Goal: Communication & Community: Answer question/provide support

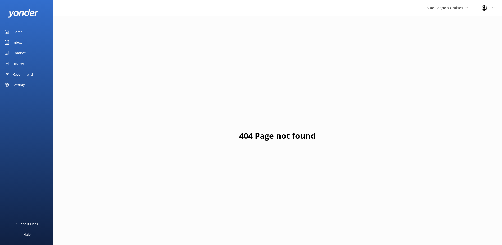
click at [438, 12] on div "Blue Lagoon Cruises South Sea Sailing South Sea Cruises Malamala Beach Club Awe…" at bounding box center [447, 8] width 55 height 16
click at [441, 22] on link "South Sea Sailing" at bounding box center [446, 22] width 53 height 13
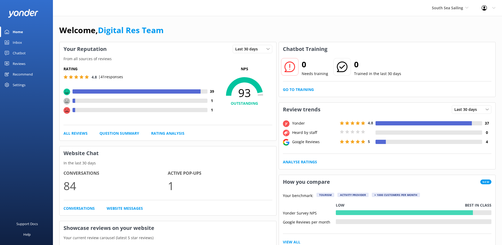
click at [20, 40] on div "Inbox" at bounding box center [17, 42] width 9 height 11
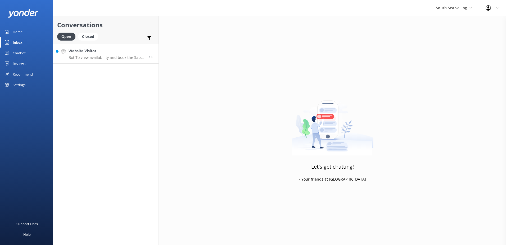
click at [74, 55] on p "Bot: To view availability and book the Sabre Day Trip, click https://secure.sou…" at bounding box center [107, 57] width 76 height 5
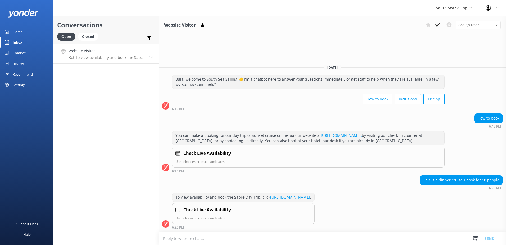
click at [234, 241] on textarea at bounding box center [332, 238] width 347 height 13
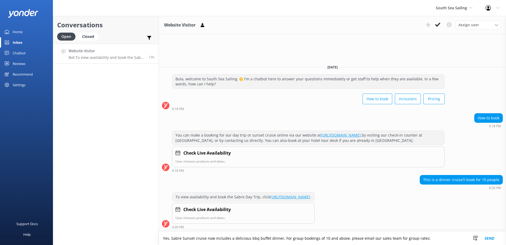
drag, startPoint x: 437, startPoint y: 239, endPoint x: 83, endPoint y: 239, distance: 354.6
click at [83, 239] on div "Conversations Open Closed Important Converted Assigned to me Unassigned Website…" at bounding box center [279, 130] width 453 height 229
type textarea "Yes, Sabre Sunset cruise now includes a delicious bbq buffet dinner, For group …"
click at [435, 238] on textarea "Yes, Sabre Sunset cruise now includes a delicious BBQ buffet dinner, for group …" at bounding box center [332, 237] width 347 height 13
paste textarea "sales@ssc.com.fj"
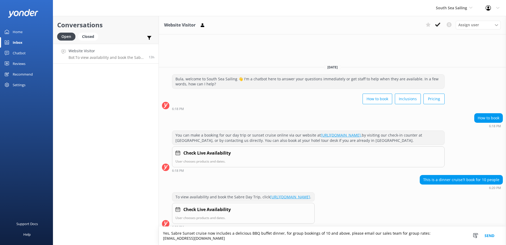
type textarea "Yes, Sabre Sunset cruise now includes a delicious BBQ buffet dinner, for group …"
click at [491, 240] on button "Send" at bounding box center [490, 235] width 20 height 18
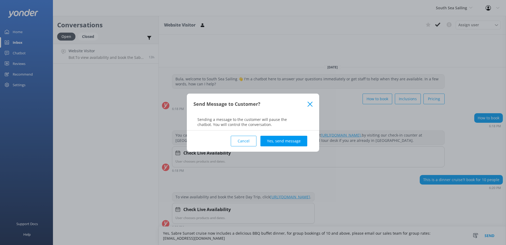
click at [299, 142] on button "Yes, send message" at bounding box center [284, 141] width 47 height 11
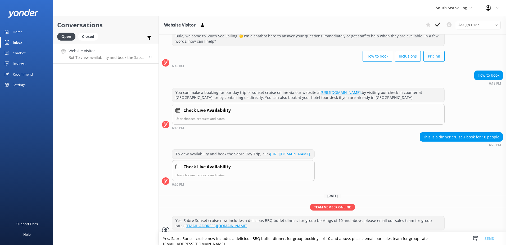
scroll to position [23, 0]
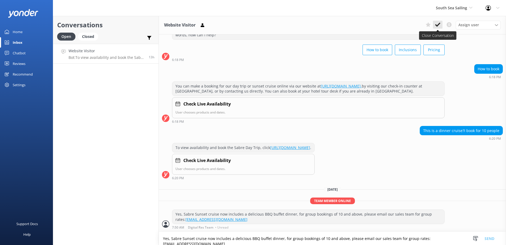
click at [442, 26] on button at bounding box center [438, 25] width 10 height 8
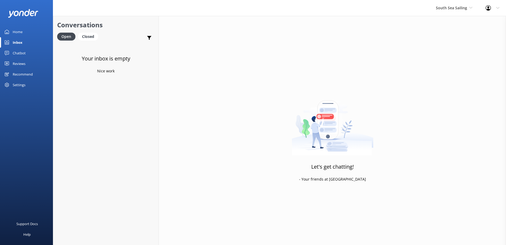
click at [452, 12] on div "South Sea Sailing South Sea Sailing South Sea Cruises Malamala Beach Club Aweso…" at bounding box center [455, 8] width 50 height 16
click at [452, 35] on link "South Sea Cruises" at bounding box center [456, 35] width 53 height 13
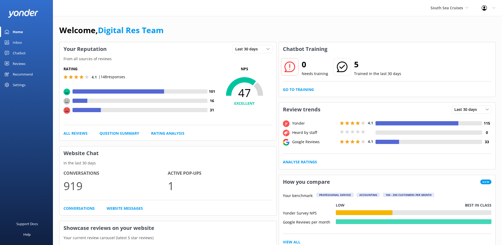
click at [22, 44] on link "Inbox" at bounding box center [26, 42] width 53 height 11
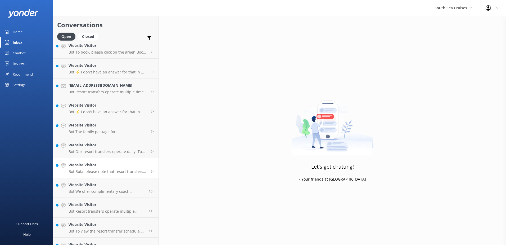
scroll to position [137, 0]
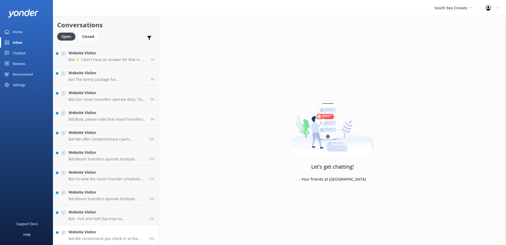
click at [122, 241] on link "Website Visitor Bot: We recommend you check in at the South Sea Cruises Check-i…" at bounding box center [105, 235] width 105 height 20
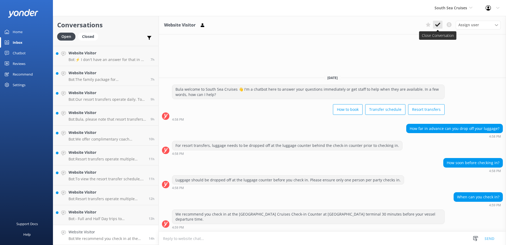
click at [435, 24] on button at bounding box center [438, 25] width 10 height 8
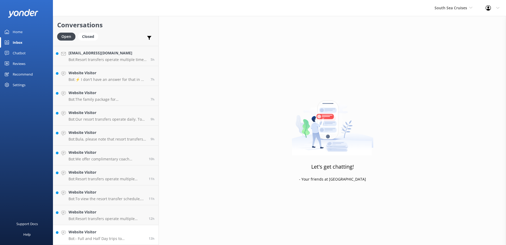
scroll to position [117, 0]
click at [116, 235] on div "Website Visitor Bot: - Full and Half Day trips to South Sea Island include a ba…" at bounding box center [107, 235] width 76 height 12
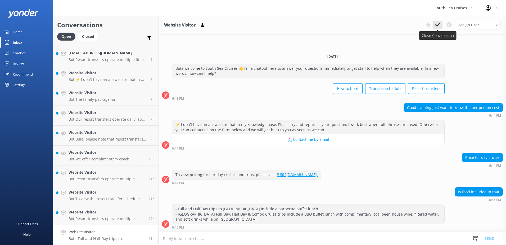
click at [441, 24] on button at bounding box center [438, 25] width 10 height 8
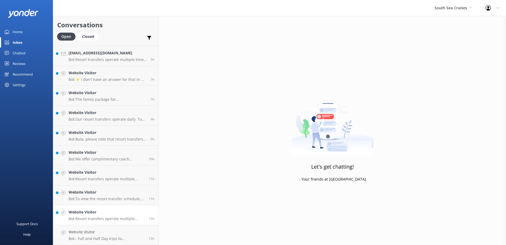
scroll to position [97, 0]
click at [98, 234] on h4 "Website Visitor" at bounding box center [107, 232] width 76 height 6
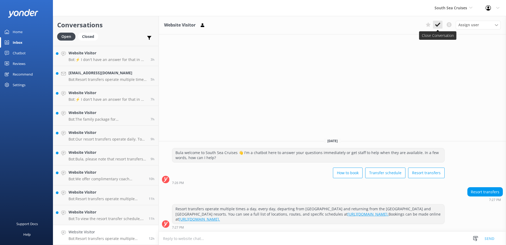
click at [437, 24] on icon at bounding box center [437, 24] width 5 height 5
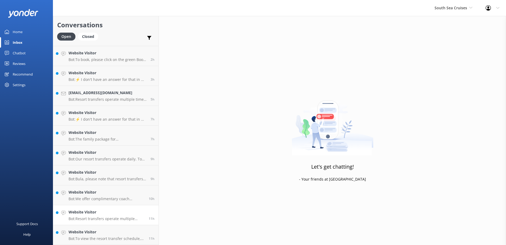
scroll to position [77, 0]
click at [116, 225] on link "Website Visitor Bot: Resort transfers operate multiple times a day, every day, …" at bounding box center [105, 215] width 105 height 20
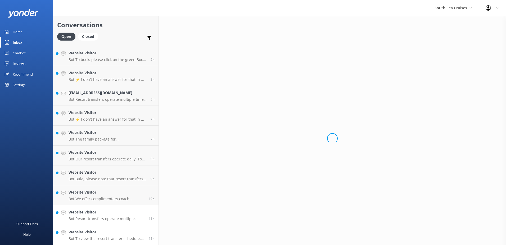
click at [109, 238] on p "Bot: To view the resort transfer schedule, please visit https://southseacruises…" at bounding box center [107, 238] width 76 height 5
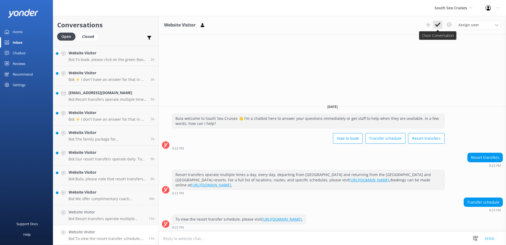
click at [439, 27] on icon at bounding box center [437, 24] width 5 height 5
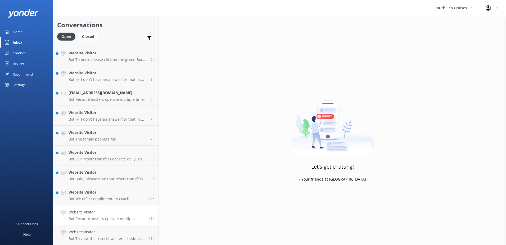
scroll to position [57, 0]
click at [115, 237] on p "Bot: Resort transfers operate multiple times a day, every day, departing from P…" at bounding box center [107, 238] width 76 height 5
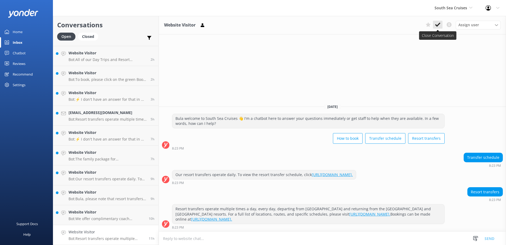
click at [441, 24] on button at bounding box center [438, 25] width 10 height 8
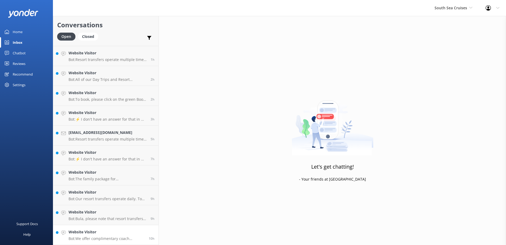
scroll to position [37, 0]
click at [109, 236] on p "Bot: We offer complimentary coach transfers from most Nadi and Denarau hotels a…" at bounding box center [107, 238] width 76 height 5
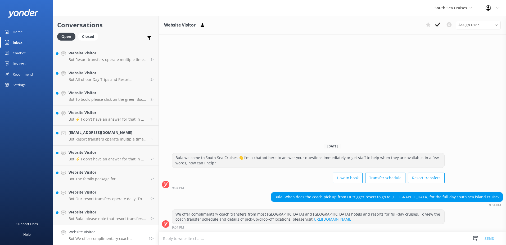
click at [264, 235] on textarea at bounding box center [332, 238] width 347 height 13
click at [396, 236] on textarea "Please note pickup for Outrigger resort is scheduled for 7.50am for the full da…" at bounding box center [332, 237] width 347 height 13
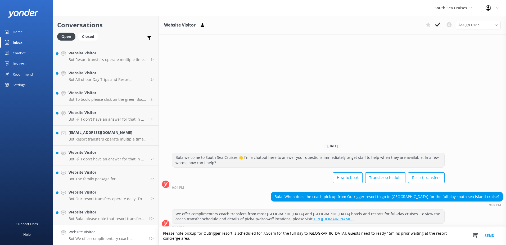
type textarea "Please note pickup for Outrigger resort is scheduled for 7.50am for the full da…"
click at [491, 239] on button "Send" at bounding box center [490, 235] width 20 height 18
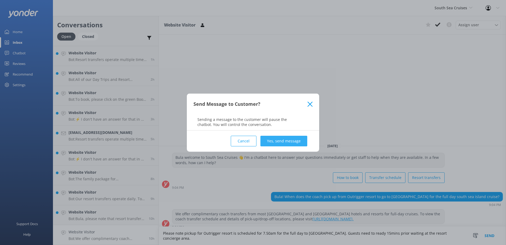
click at [295, 145] on button "Yes, send message" at bounding box center [284, 141] width 47 height 11
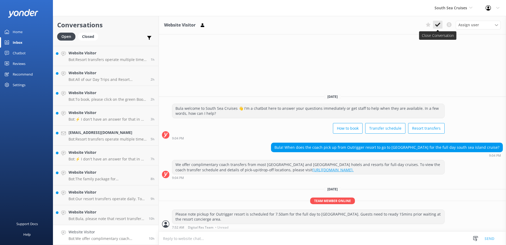
click at [438, 26] on icon at bounding box center [437, 24] width 5 height 5
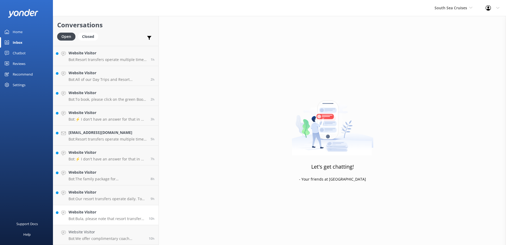
scroll to position [17, 0]
click at [114, 238] on p "Bot: Bula, please note that resort transfers to Serenity Island operate from Po…" at bounding box center [107, 238] width 76 height 5
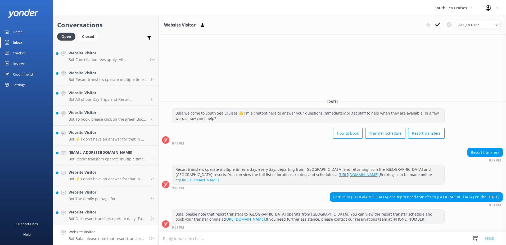
click at [349, 239] on textarea at bounding box center [332, 238] width 347 height 13
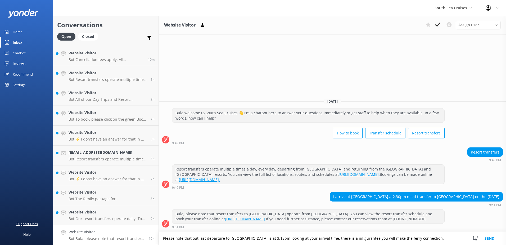
drag, startPoint x: 439, startPoint y: 241, endPoint x: 27, endPoint y: 226, distance: 411.8
click at [2, 234] on div "South Sea Cruises South Sea Sailing South Sea Cruises Malamala Beach Club Aweso…" at bounding box center [253, 130] width 506 height 229
paste textarea "r last departure to Serenity Island is at 3:15 PM. Based on your arrival time, …"
type textarea "Please note that our last departure to Serenity Island is at 3:15 PM. Based on …"
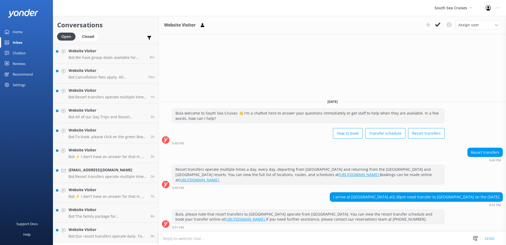
click at [428, 237] on textarea at bounding box center [332, 238] width 347 height 13
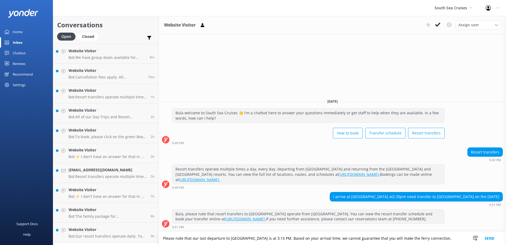
type textarea "Please note that our last departure to Serenity Island is at 3:15 PM. Based on …"
click at [487, 237] on button "Send" at bounding box center [490, 237] width 20 height 13
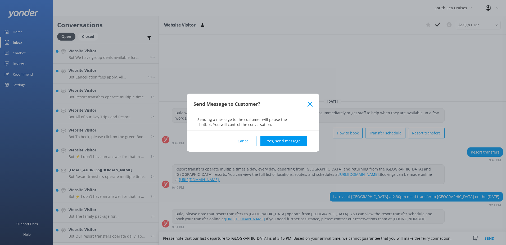
click at [287, 135] on div "Cancel Yes, send message" at bounding box center [253, 140] width 119 height 21
click at [286, 138] on button "Yes, send message" at bounding box center [284, 141] width 47 height 11
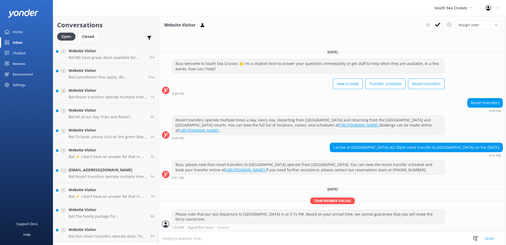
click at [278, 240] on textarea at bounding box center [332, 238] width 347 height 13
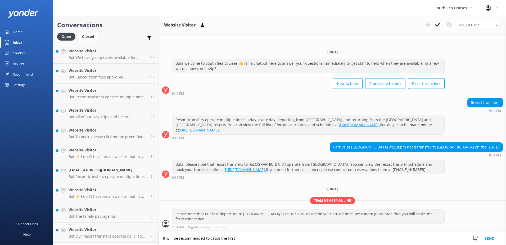
drag, startPoint x: 267, startPoint y: 231, endPoint x: 267, endPoint y: 234, distance: 2.7
click at [267, 231] on form "It will be recommended to catch the first It will be recommended to catch the f…" at bounding box center [332, 238] width 347 height 14
click at [266, 236] on textarea "It will be recommended to catch the first" at bounding box center [332, 237] width 347 height 13
type textarea "It will be recommended to catch the first ferry departing at 10am the following…"
click at [338, 235] on textarea "It will be recommended to catch the first ferry departing at 10am the following…" at bounding box center [332, 237] width 347 height 13
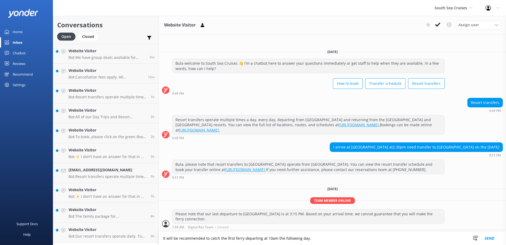
click at [495, 238] on button "Send" at bounding box center [490, 237] width 20 height 13
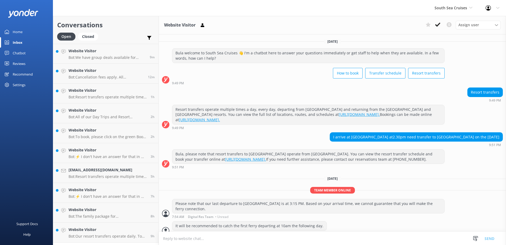
scroll to position [12, 0]
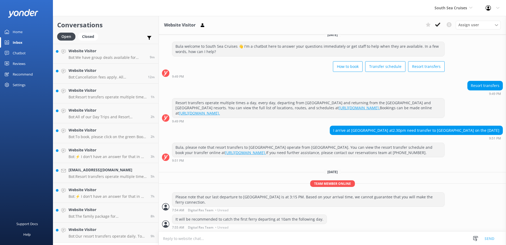
click at [443, 23] on div "Assign user Alyssa Sonya Digital Res Team Brenda Fenton Asena Naweilulu Miri Ko…" at bounding box center [462, 25] width 77 height 8
click at [442, 23] on button at bounding box center [438, 25] width 10 height 8
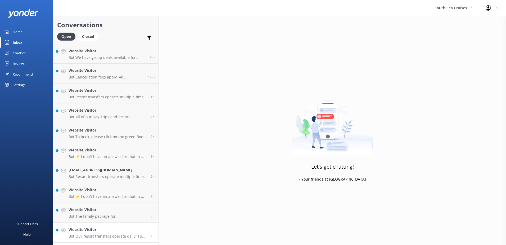
click at [115, 234] on p "Bot: Our resort transfers operate daily. To view the resort transfer schedule, …" at bounding box center [108, 236] width 78 height 5
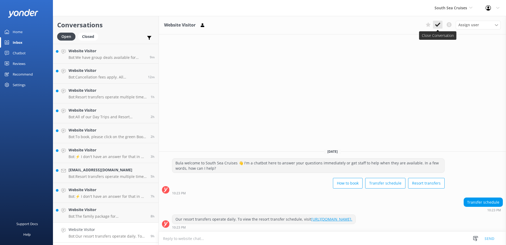
click at [438, 26] on icon at bounding box center [437, 24] width 5 height 5
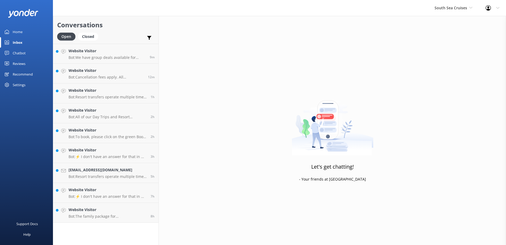
click at [118, 225] on div "Conversations Open Closed Important Converted Assigned to me Unassigned Website…" at bounding box center [106, 130] width 106 height 229
click at [120, 217] on p "Bot: The family package for South Sea Island is priced for 2 adults and up to 3…" at bounding box center [108, 216] width 78 height 5
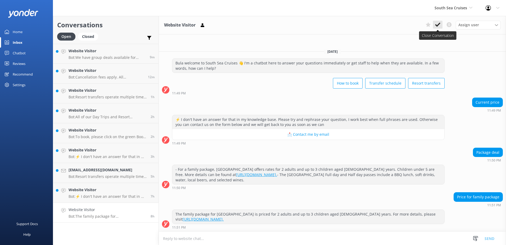
click at [439, 26] on icon at bounding box center [437, 24] width 5 height 5
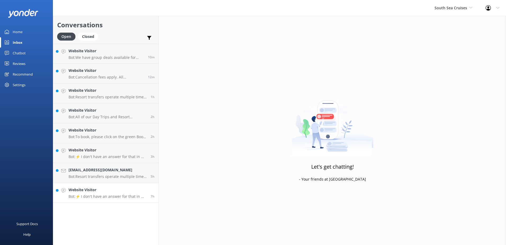
click at [126, 198] on p "Bot: ⚡ I don't have an answer for that in my knowledge base. Please try and rep…" at bounding box center [108, 196] width 78 height 5
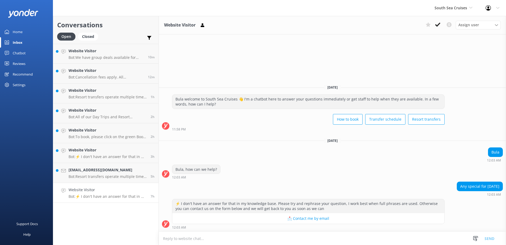
click at [240, 241] on textarea at bounding box center [332, 238] width 347 height 13
type textarea "Please note that we do not have any promotions for Fiji Day at the moment."
click at [495, 239] on button "Send" at bounding box center [490, 237] width 20 height 13
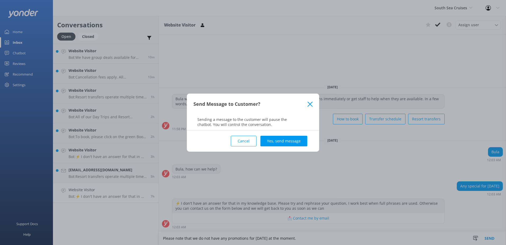
click at [273, 137] on button "Yes, send message" at bounding box center [284, 141] width 47 height 11
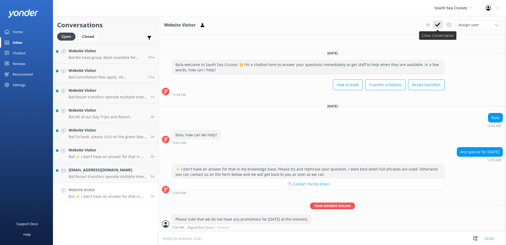
click at [439, 24] on icon at bounding box center [437, 24] width 5 height 5
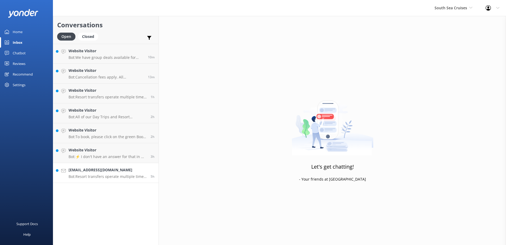
click at [115, 175] on p "Bot: Resort transfers operate multiple times a day, every day, departing from P…" at bounding box center [108, 176] width 78 height 5
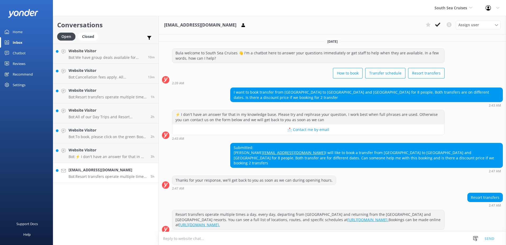
scroll to position [11, 0]
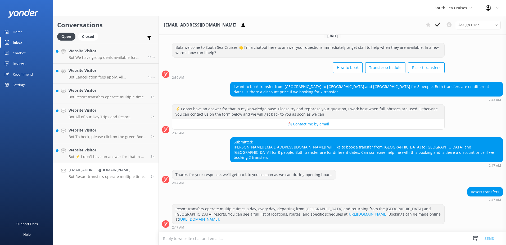
click at [458, 240] on textarea at bounding box center [332, 238] width 347 height 13
paste textarea "Please contact & liaise directly with our South Sea Cruises Reservations team, …"
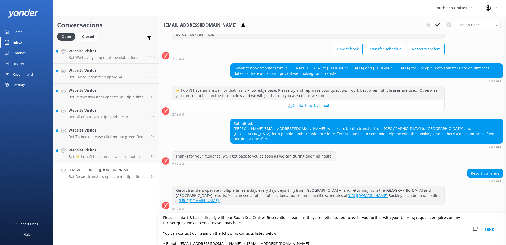
scroll to position [29, 0]
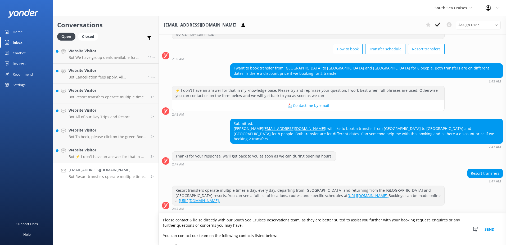
type textarea "Please contact & liaise directly with our South Sea Cruises Reservations team, …"
click at [492, 225] on button "Send" at bounding box center [490, 229] width 20 height 32
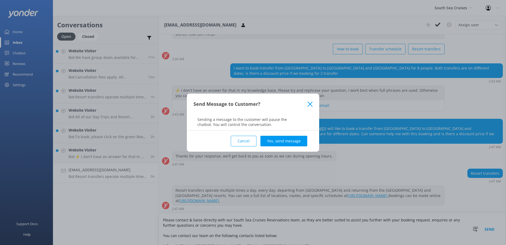
click at [286, 146] on div "Cancel Yes, send message" at bounding box center [253, 140] width 119 height 21
click at [288, 142] on button "Yes, send message" at bounding box center [284, 141] width 47 height 11
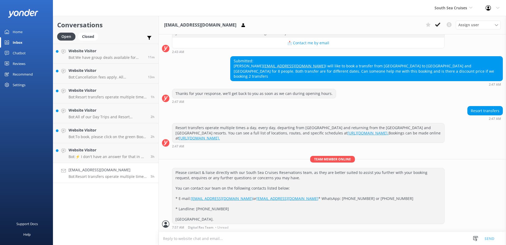
scroll to position [102, 0]
click at [440, 21] on button at bounding box center [438, 25] width 10 height 8
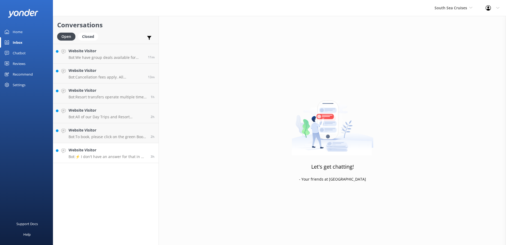
click at [120, 156] on p "Bot: ⚡ I don't have an answer for that in my knowledge base. Please try and rep…" at bounding box center [108, 156] width 78 height 5
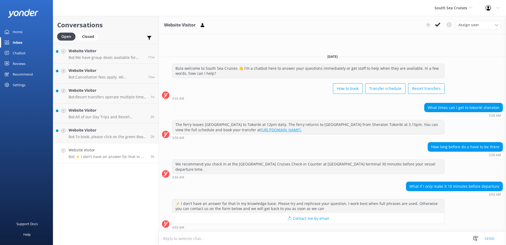
click at [307, 235] on textarea at bounding box center [332, 238] width 347 height 13
drag, startPoint x: 413, startPoint y: 184, endPoint x: 502, endPoint y: 185, distance: 89.0
click at [502, 185] on div "What if I only make it 10 minutes before departure" at bounding box center [455, 186] width 96 height 9
copy div "What if I only make it 10 minutes before departure"
click at [254, 233] on textarea at bounding box center [332, 238] width 347 height 13
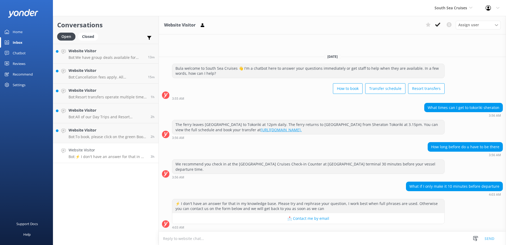
click at [254, 233] on textarea at bounding box center [332, 238] width 347 height 13
paste textarea "If you arrive only 10 minutes before departure, there is no guarantee you'll be…"
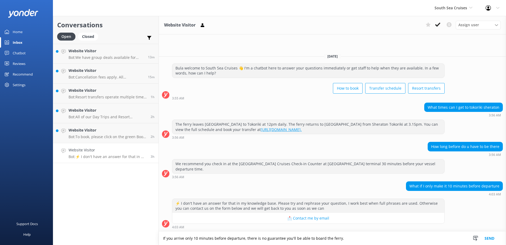
type textarea "If you arrive only 10 minutes before departure, there is no guarantee you'll be…"
click at [484, 236] on button "Send" at bounding box center [490, 237] width 20 height 13
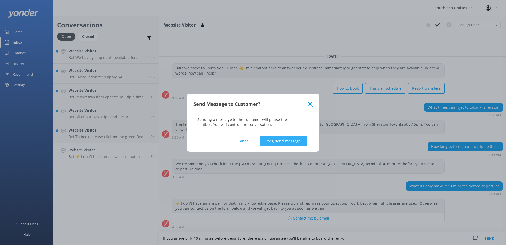
click at [297, 143] on button "Yes, send message" at bounding box center [284, 141] width 47 height 11
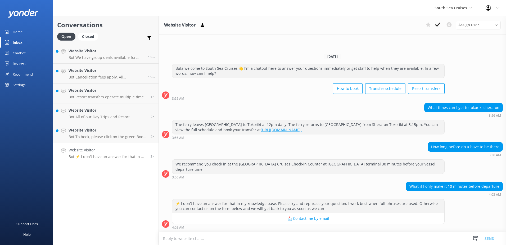
scroll to position [14, 0]
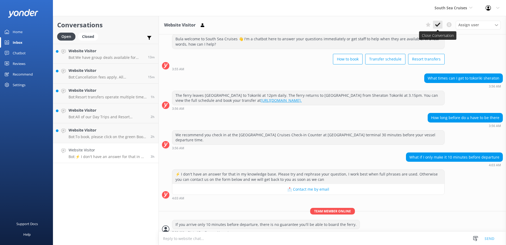
click at [439, 23] on icon at bounding box center [437, 24] width 5 height 5
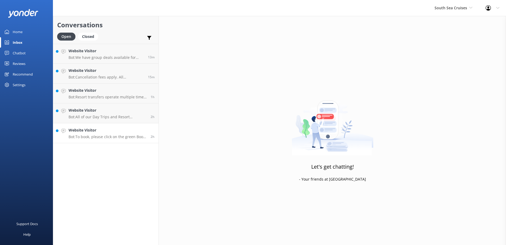
click at [113, 133] on h4 "Website Visitor" at bounding box center [108, 130] width 78 height 6
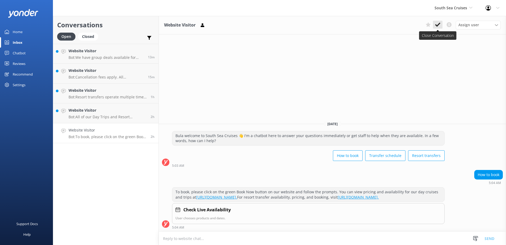
click at [437, 25] on use at bounding box center [437, 25] width 5 height 4
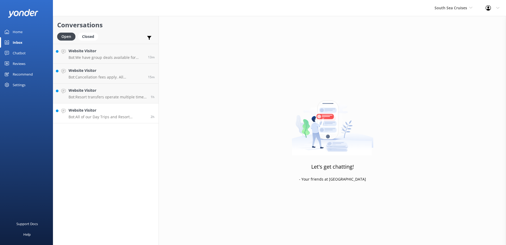
click at [113, 121] on link "Website Visitor Bot: All of our Day Trips and Resort Connections are out of Por…" at bounding box center [105, 113] width 105 height 20
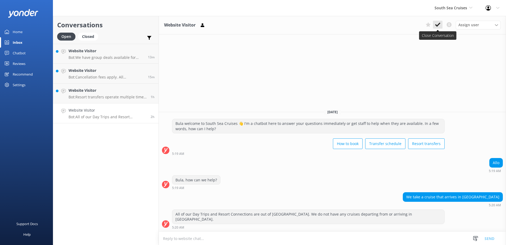
click at [439, 28] on button at bounding box center [438, 25] width 10 height 8
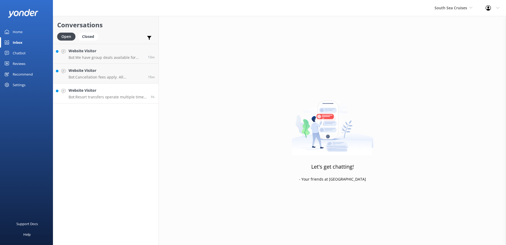
click at [109, 95] on p "Bot: Resort transfers operate multiple times a day, every day, departing from P…" at bounding box center [108, 97] width 78 height 5
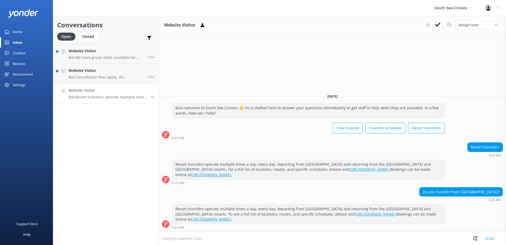
click at [259, 238] on textarea at bounding box center [332, 238] width 347 height 13
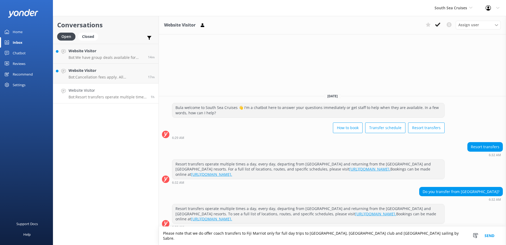
type textarea "Please note that we do offer coach transfers to Fiji Marriot only for full day …"
click at [490, 234] on button "Send" at bounding box center [490, 235] width 20 height 18
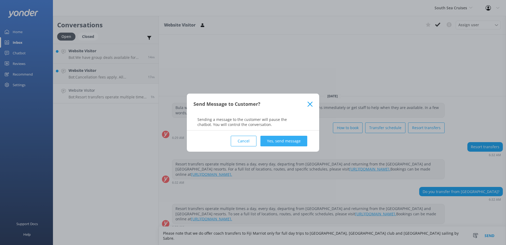
click at [299, 140] on button "Yes, send message" at bounding box center [284, 141] width 47 height 11
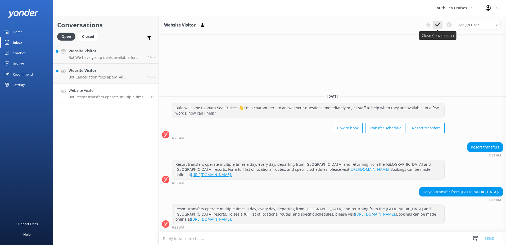
click at [438, 26] on icon at bounding box center [437, 24] width 5 height 5
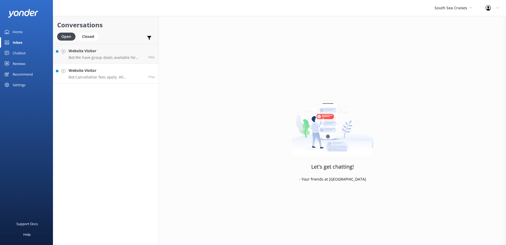
click at [134, 77] on p "Bot: Cancellation fees apply. All cancellations must be received in writing by …" at bounding box center [106, 77] width 75 height 5
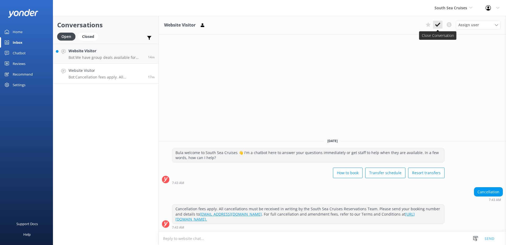
click at [440, 24] on use at bounding box center [437, 25] width 5 height 4
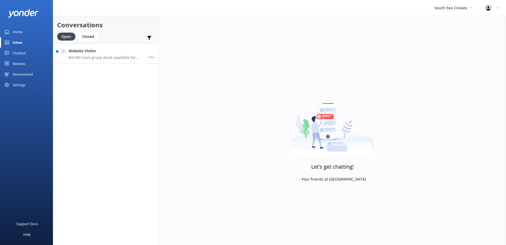
click at [112, 57] on p "Bot: We have group deals available for those travelling with 10 or more people.…" at bounding box center [106, 57] width 75 height 5
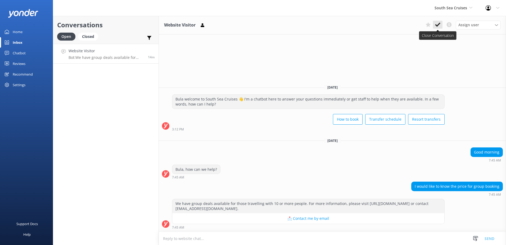
click at [434, 27] on button at bounding box center [438, 25] width 10 height 8
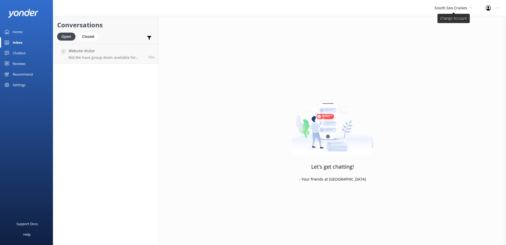
click at [455, 9] on span "South Sea Cruises" at bounding box center [451, 7] width 33 height 5
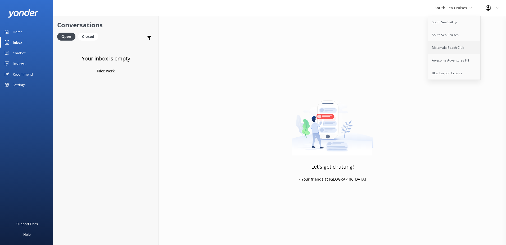
click at [448, 46] on link "Malamala Beach Club" at bounding box center [454, 47] width 53 height 13
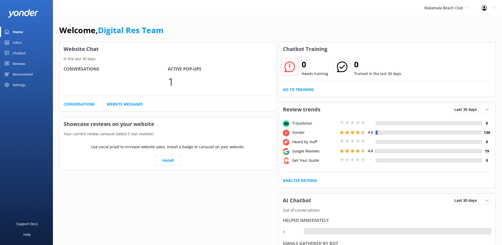
click at [19, 38] on div "Inbox" at bounding box center [17, 42] width 9 height 11
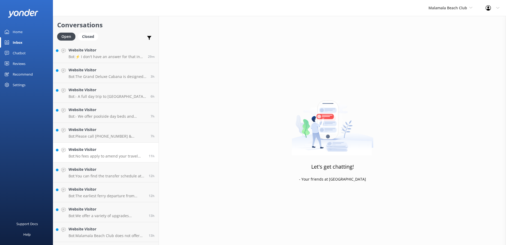
scroll to position [57, 0]
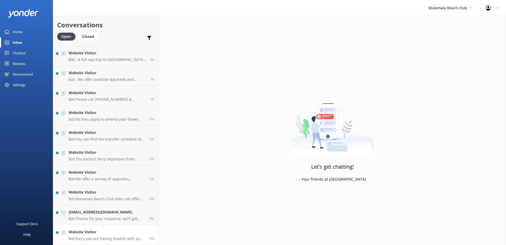
click at [126, 241] on link "Website Visitor Bot: Sorry you are having trouble with your booking. If the onl…" at bounding box center [105, 235] width 105 height 20
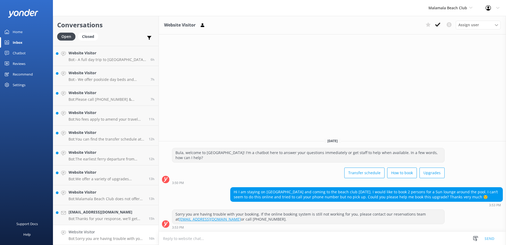
click at [255, 234] on textarea at bounding box center [332, 238] width 347 height 13
type textarea "Please note that the poolside day beds are fully booked out for the 22nd of Sep…"
click at [489, 237] on button "Send" at bounding box center [490, 237] width 20 height 13
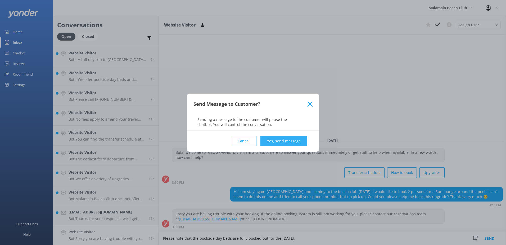
click at [291, 139] on button "Yes, send message" at bounding box center [284, 141] width 47 height 11
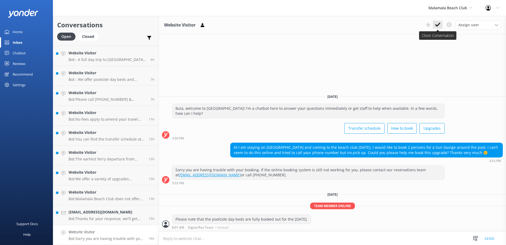
click at [438, 25] on use at bounding box center [437, 25] width 5 height 4
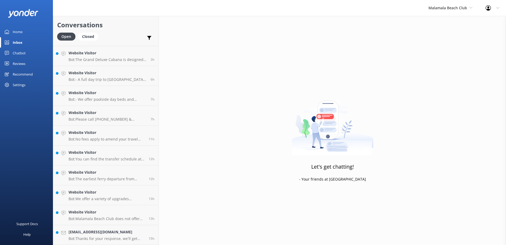
scroll to position [37, 0]
click at [116, 234] on h4 "info.websiteimprove.wix@gmail.com" at bounding box center [107, 232] width 76 height 6
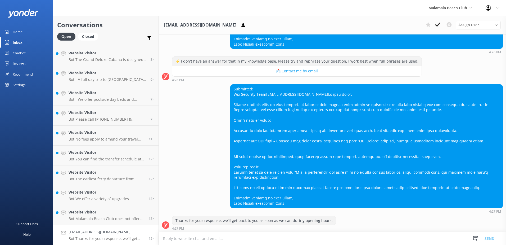
scroll to position [203, 0]
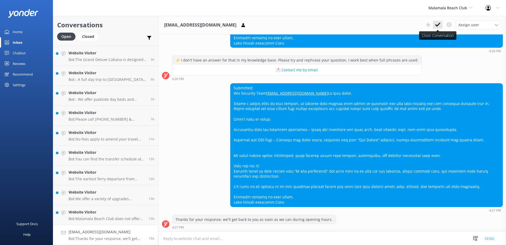
click at [440, 24] on icon at bounding box center [437, 24] width 5 height 5
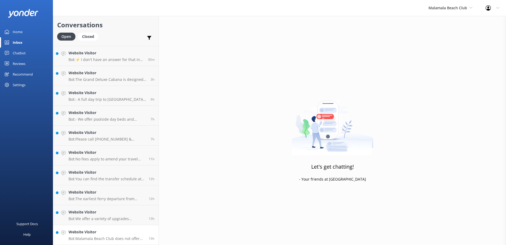
scroll to position [17, 0]
click at [117, 231] on h4 "Website Visitor" at bounding box center [107, 232] width 76 height 6
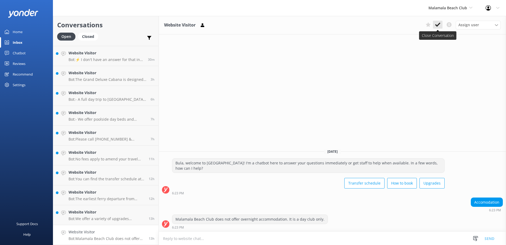
click at [439, 23] on icon at bounding box center [437, 24] width 5 height 5
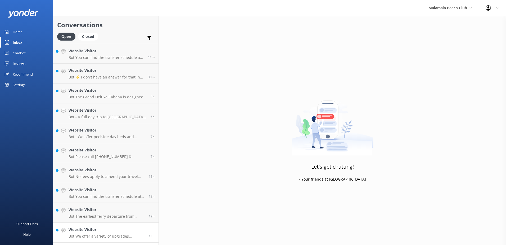
click at [116, 228] on h4 "Website Visitor" at bounding box center [107, 229] width 76 height 6
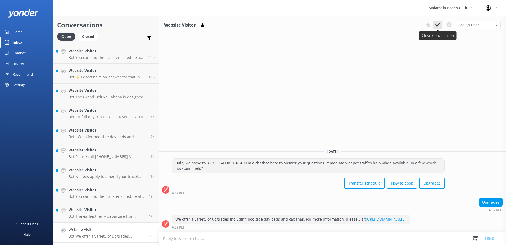
click at [442, 24] on button at bounding box center [438, 25] width 10 height 8
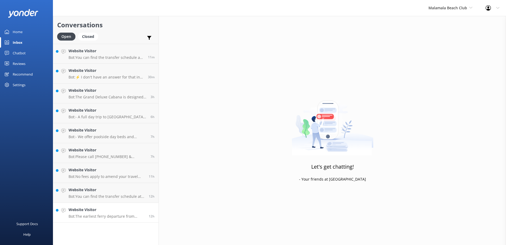
click at [111, 215] on p "Bot: The earliest ferry departure from Malamala Beach Club back to Port Denarau…" at bounding box center [107, 216] width 76 height 5
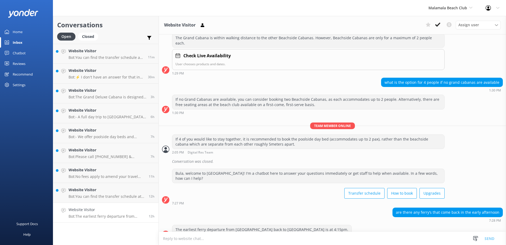
scroll to position [167, 0]
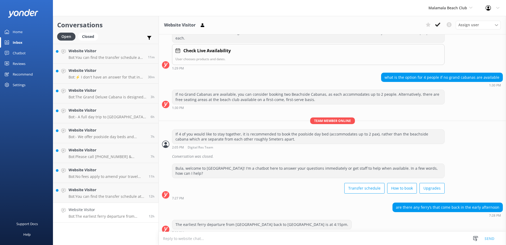
click at [319, 239] on textarea at bounding box center [332, 238] width 347 height 13
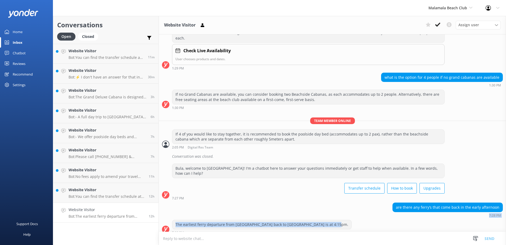
drag, startPoint x: 332, startPoint y: 220, endPoint x: 169, endPoint y: 211, distance: 162.8
click at [169, 211] on div "Yesterday Bula, welcome to Malamala Beach Club! I'm a chatbot here to answer yo…" at bounding box center [332, 52] width 347 height 369
copy div "7:28 PM The earliest ferry departure from Malamala Beach Club back to Port Dena…"
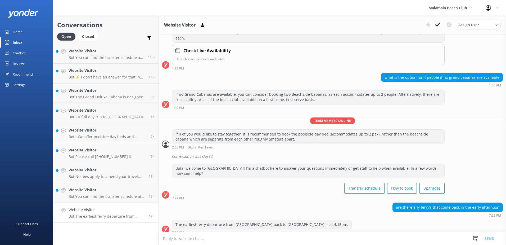
click at [219, 240] on textarea at bounding box center [332, 238] width 347 height 13
paste textarea "7:28 PM The earliest ferry departure from Malamala Beach Club back to Port Dena…"
drag, startPoint x: 177, startPoint y: 235, endPoint x: 146, endPoint y: 230, distance: 30.9
click at [146, 230] on div "Conversations Open Closed Important Converted Assigned to me Unassigned Website…" at bounding box center [279, 130] width 453 height 229
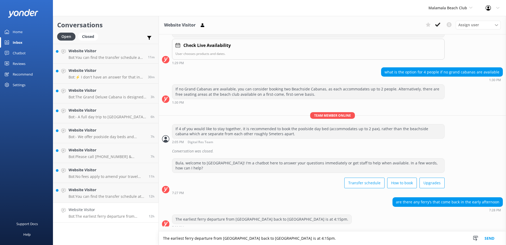
click at [163, 236] on textarea "The earliest ferry departure from Malamala Beach Club back to Port Denarau is a…" at bounding box center [332, 237] width 347 height 13
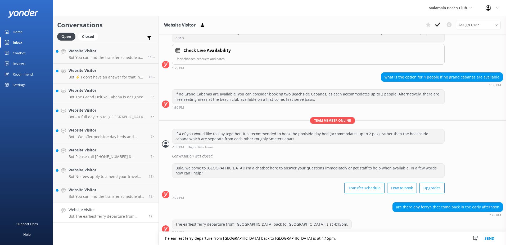
click at [338, 241] on textarea "The earliest ferry departure from Malamala Beach Club back to Port Denarau is a…" at bounding box center [332, 237] width 347 height 13
click at [388, 239] on textarea "The earliest ferry departure from Malamala Beach Club back to Port Denarau is a…" at bounding box center [332, 237] width 347 height 13
click at [418, 240] on textarea "The earliest ferry departure from Malamala Beach Club back to Port Denarau is a…" at bounding box center [332, 237] width 347 height 13
click at [431, 239] on textarea "The earliest ferry departure from Malamala Beach Club back to Port Denarau is a…" at bounding box center [332, 237] width 347 height 13
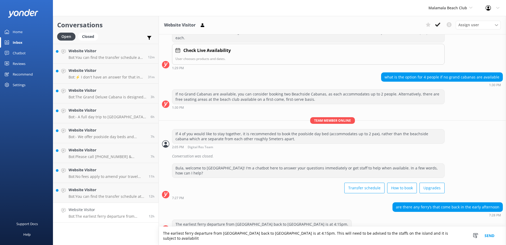
scroll to position [172, 0]
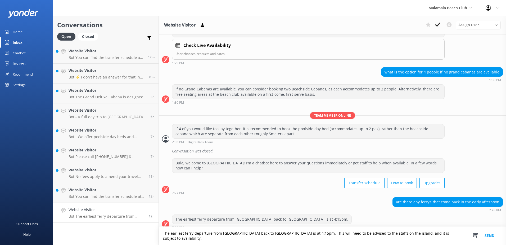
type textarea "The earliest ferry departure from Malamala Beach Club back to Port Denarau is a…"
click at [489, 235] on button "Send" at bounding box center [490, 235] width 20 height 18
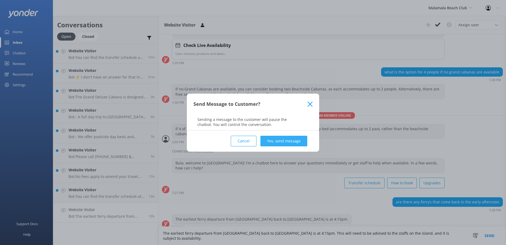
click at [295, 144] on button "Yes, send message" at bounding box center [284, 141] width 47 height 11
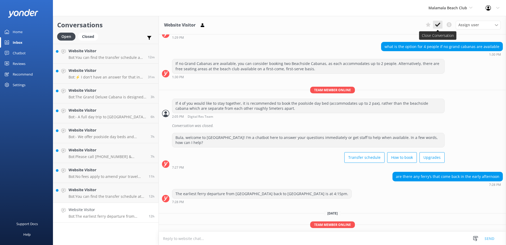
scroll to position [216, 0]
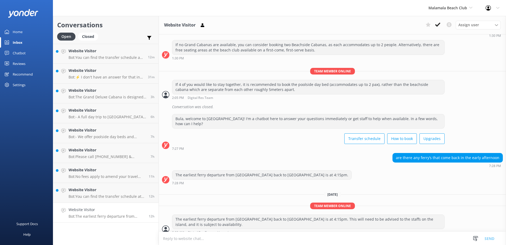
click at [434, 24] on button at bounding box center [438, 25] width 10 height 8
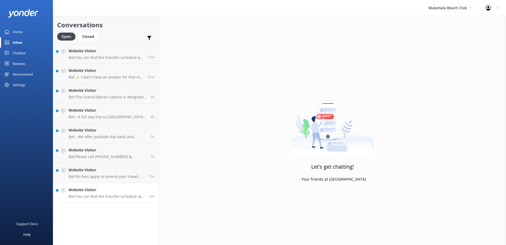
click at [116, 191] on h4 "Website Visitor" at bounding box center [107, 190] width 76 height 6
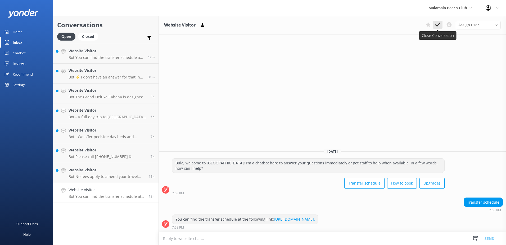
click at [439, 26] on icon at bounding box center [437, 24] width 5 height 5
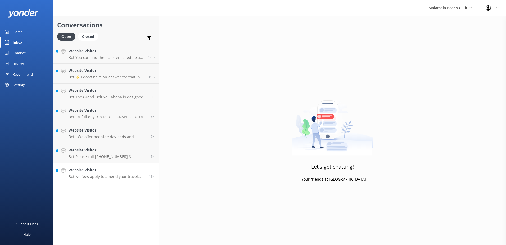
click at [105, 170] on h4 "Website Visitor" at bounding box center [107, 170] width 76 height 6
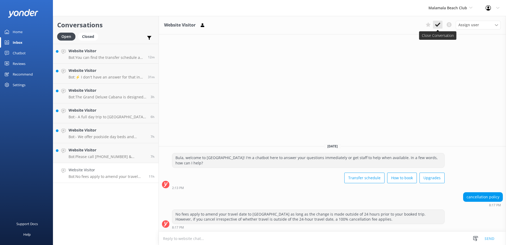
click at [439, 24] on use at bounding box center [437, 25] width 5 height 4
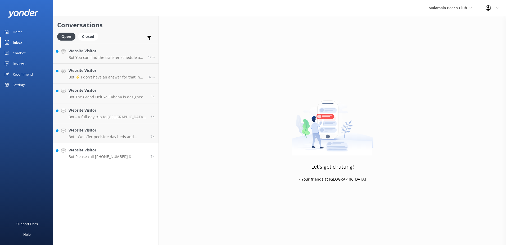
click at [131, 155] on p "Bot: Please call +679 9924470 & +679 9924754 on WhatsApp or email reservations@…" at bounding box center [108, 156] width 78 height 5
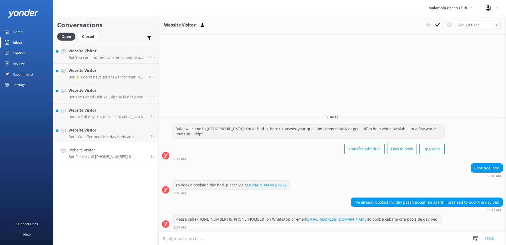
click at [318, 238] on textarea at bounding box center [332, 238] width 347 height 13
click at [392, 239] on textarea "Please note poolside day beds are fully booked out for the 22nd of September." at bounding box center [332, 237] width 347 height 13
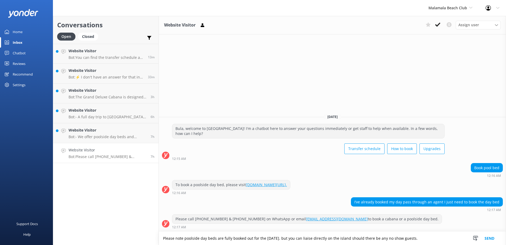
type textarea "Please note poolside day beds are fully booked out for the 22nd of September. b…"
click at [491, 237] on button "Send" at bounding box center [490, 237] width 20 height 13
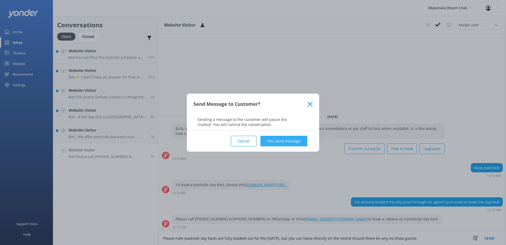
click at [295, 142] on button "Yes, send message" at bounding box center [284, 141] width 47 height 11
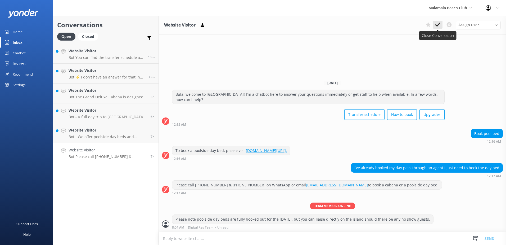
click at [440, 25] on icon at bounding box center [437, 24] width 5 height 5
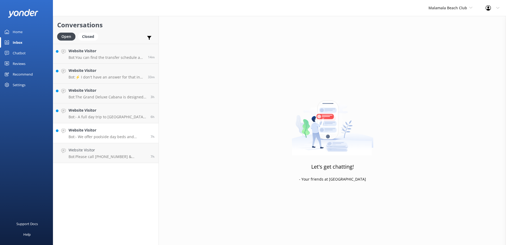
click at [129, 139] on p "Bot: - We offer poolside day beds and cabana upgrades. For more information, vi…" at bounding box center [108, 136] width 78 height 5
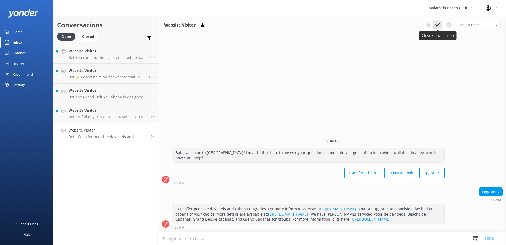
click at [436, 27] on icon at bounding box center [437, 24] width 5 height 5
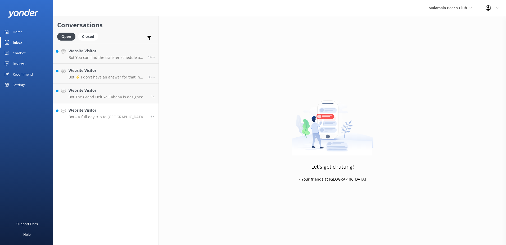
click at [104, 110] on h4 "Website Visitor" at bounding box center [108, 110] width 78 height 6
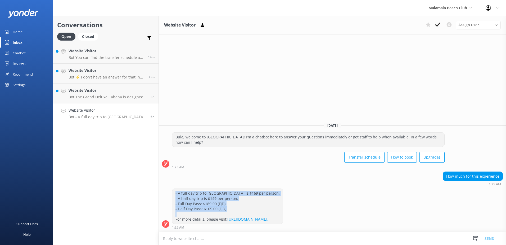
drag, startPoint x: 231, startPoint y: 208, endPoint x: 170, endPoint y: 190, distance: 63.9
click at [170, 190] on div "- A full day trip to Malamala Beach Club is $169 per person. - A half day trip …" at bounding box center [332, 208] width 347 height 41
click at [269, 217] on link "https://www.malamalabeachclub.com/price." at bounding box center [247, 218] width 41 height 5
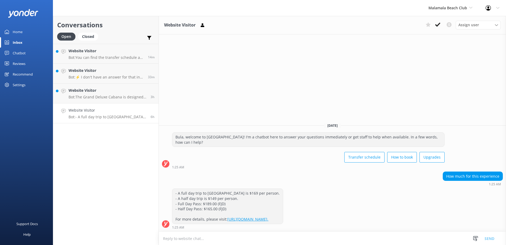
drag, startPoint x: 306, startPoint y: 220, endPoint x: 173, endPoint y: 193, distance: 134.8
click at [173, 193] on div "- A full day trip to Malamala Beach Club is $169 per person. - A half day trip …" at bounding box center [227, 206] width 111 height 35
copy div "- A full day trip to Malamala Beach Club is $169 per person. - A half day trip …"
click at [226, 231] on div "- A full day trip to Malamala Beach Club is $169 per person. - A half day trip …" at bounding box center [332, 209] width 347 height 43
click at [230, 236] on textarea at bounding box center [332, 238] width 347 height 13
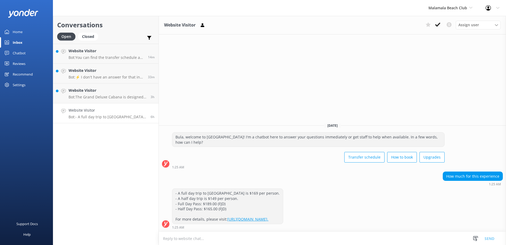
paste textarea "- A full day trip to Malamala Beach Club is $169 per person. - A half day trip …"
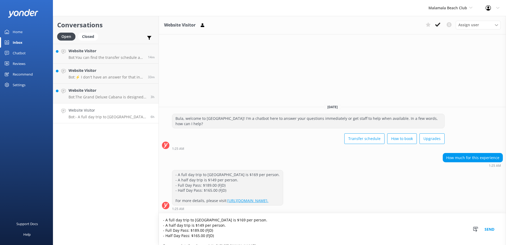
click at [244, 220] on textarea "- A full day trip to Malamala Beach Club is $169 per person. - A half day trip …" at bounding box center [332, 229] width 347 height 32
click at [201, 225] on textarea "- A full day trip to Malamala Beach Club is $186 per person. - A half day trip …" at bounding box center [332, 229] width 347 height 32
click at [202, 225] on textarea "- A full day trip to Malamala Beach Club is $186 per person. - A half day trip …" at bounding box center [332, 229] width 347 height 32
drag, startPoint x: 222, startPoint y: 235, endPoint x: 157, endPoint y: 231, distance: 65.5
click at [157, 231] on div "Conversations Open Closed Important Converted Assigned to me Unassigned Website…" at bounding box center [279, 130] width 453 height 229
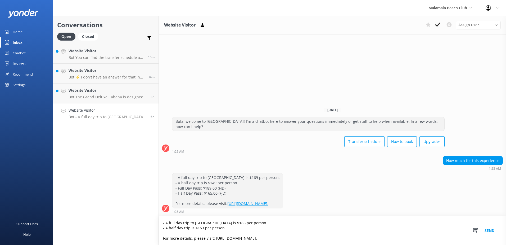
click at [229, 229] on textarea "- A full day trip to Malamala Beach Club is $186 per person. - A half day trip …" at bounding box center [332, 230] width 347 height 29
click at [231, 228] on textarea "- A full day trip to Malamala Beach Club is $186 per person. - A half day trip …" at bounding box center [332, 230] width 347 height 29
click at [280, 222] on textarea "- A full day trip to Malamala Beach Club is $186 per person. - A half day trip …" at bounding box center [332, 230] width 347 height 29
click at [231, 230] on textarea "- A full day trip to Malamala Beach Club is $186 per person. - A half day trip …" at bounding box center [332, 230] width 347 height 29
click at [237, 228] on textarea "- A full day trip to Malamala Beach Club is $186 per person. - A half day trip …" at bounding box center [332, 230] width 347 height 29
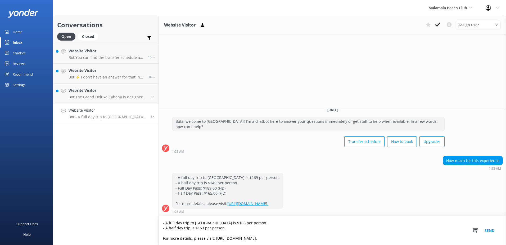
paste textarea "Children pay the same rate as adults except for infants under 3 who are free of…"
click at [310, 238] on textarea "- A full day trip to Malamala Beach Club is $186 per person. - A half day trip …" at bounding box center [332, 230] width 347 height 29
type textarea "- A full day trip to Malamala Beach Club is $186 per person. - A half day trip …"
click at [491, 228] on button "Send" at bounding box center [490, 230] width 20 height 29
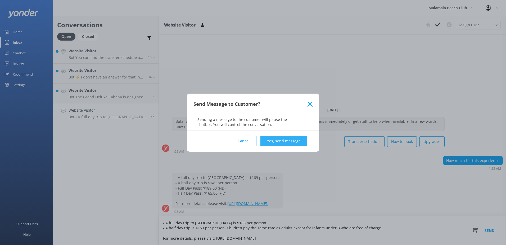
click at [288, 139] on button "Yes, send message" at bounding box center [284, 141] width 47 height 11
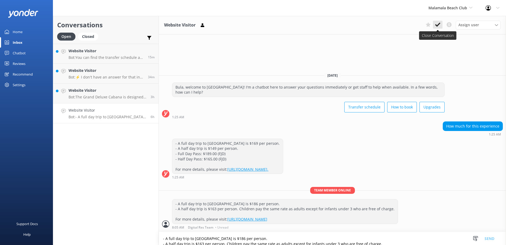
click at [440, 23] on use at bounding box center [437, 25] width 5 height 4
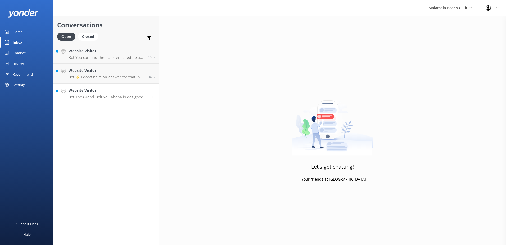
click at [124, 96] on p "Bot: The Grand Deluxe Cabana is designed for groups of 3 to 20 people and comes…" at bounding box center [108, 97] width 78 height 5
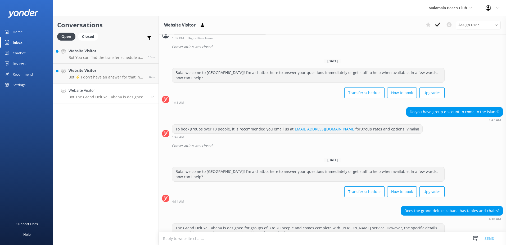
scroll to position [306, 0]
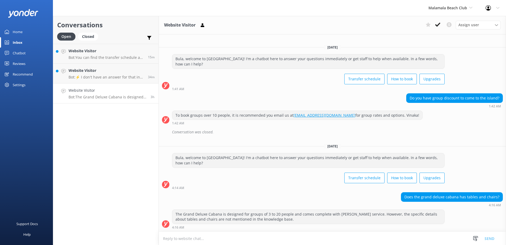
click at [249, 238] on textarea at bounding box center [332, 238] width 347 height 13
click at [250, 238] on textarea at bounding box center [332, 238] width 347 height 13
type textarea "T"
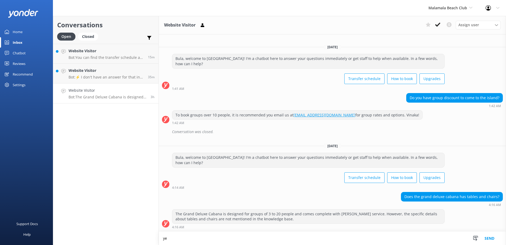
type textarea "y"
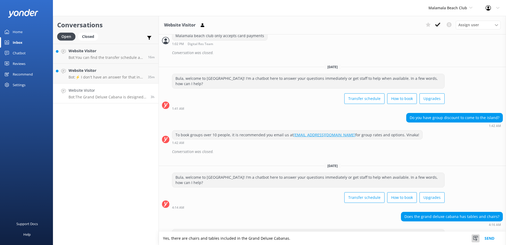
scroll to position [253, 0]
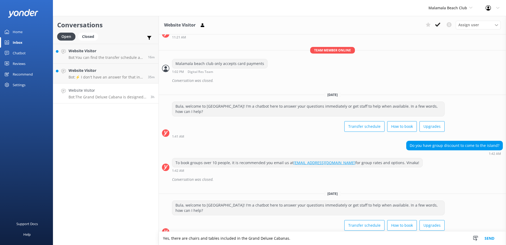
type textarea "Yes, there are chairs and tables included in the Grand Deluxe Cabanas."
click at [489, 239] on button "Send" at bounding box center [490, 237] width 20 height 13
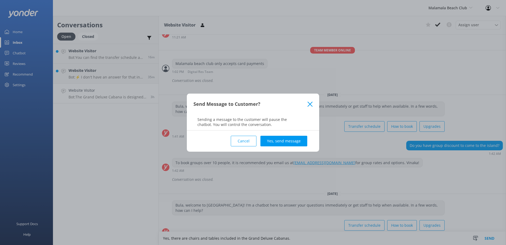
click at [287, 137] on button "Yes, send message" at bounding box center [284, 141] width 47 height 11
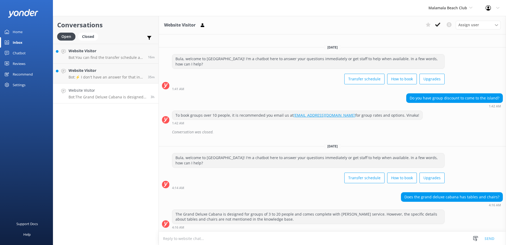
scroll to position [260, 0]
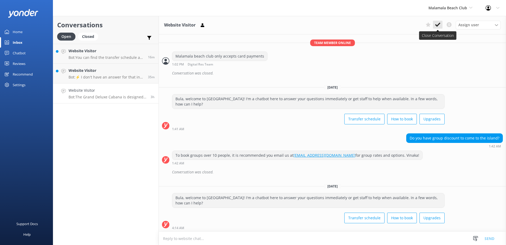
click at [441, 26] on button at bounding box center [438, 25] width 10 height 8
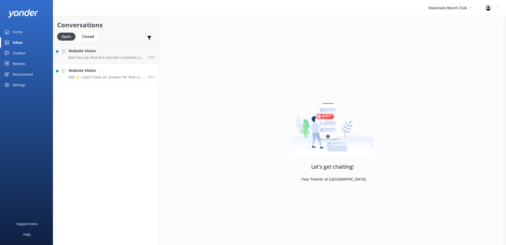
click at [117, 79] on p "Bot: ⚡ I don't have an answer for that in my knowledge base. Please try and rep…" at bounding box center [106, 77] width 75 height 5
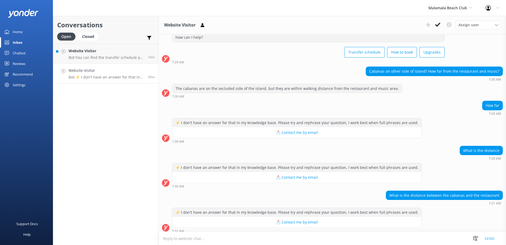
scroll to position [25, 0]
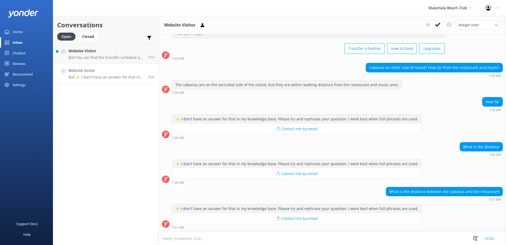
click at [369, 238] on textarea at bounding box center [332, 238] width 347 height 13
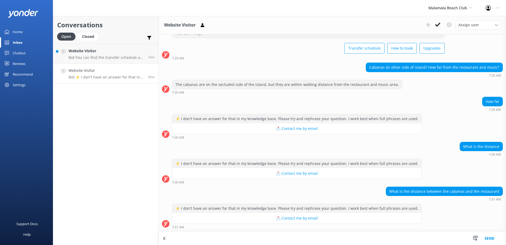
type textarea "i"
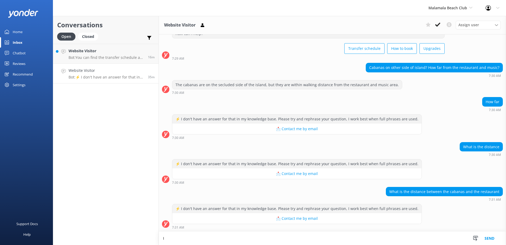
scroll to position [25, 0]
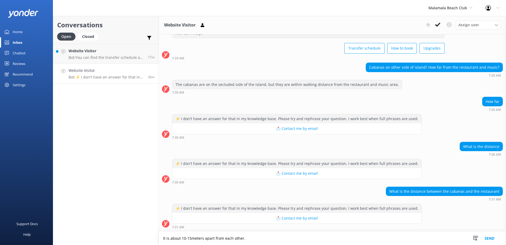
type textarea "It is about 10-15meters apart from each other."
click at [495, 236] on button "Send" at bounding box center [490, 237] width 20 height 13
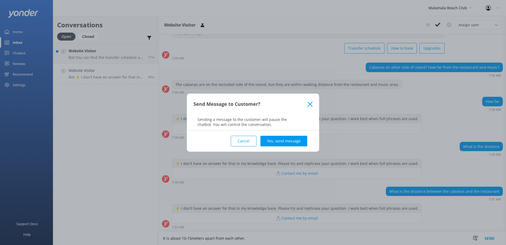
click at [280, 146] on div "Cancel Yes, send message" at bounding box center [253, 140] width 119 height 21
click at [282, 140] on button "Yes, send message" at bounding box center [284, 141] width 47 height 11
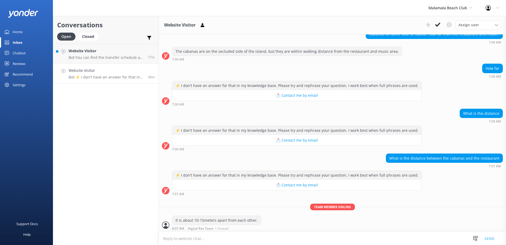
scroll to position [59, 0]
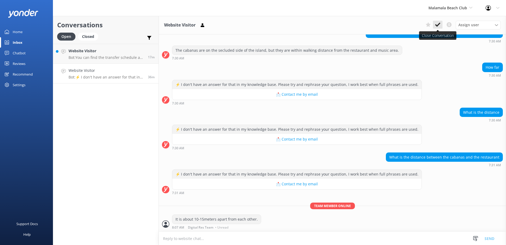
click at [441, 25] on button at bounding box center [438, 25] width 10 height 8
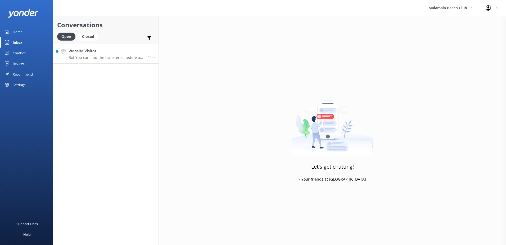
click at [130, 56] on p "Bot: You can find the transfer schedule at the following link: https://southsea…" at bounding box center [106, 57] width 75 height 5
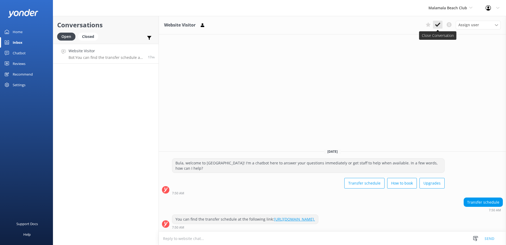
click at [439, 22] on button at bounding box center [438, 25] width 10 height 8
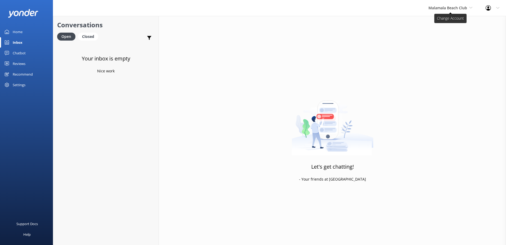
click at [446, 10] on span "Malamala Beach Club" at bounding box center [448, 7] width 39 height 5
click at [434, 61] on link "Awesome Adventures Fiji" at bounding box center [448, 60] width 53 height 13
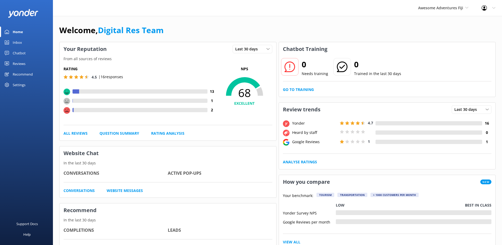
click at [17, 48] on div "Chatbot" at bounding box center [19, 53] width 13 height 11
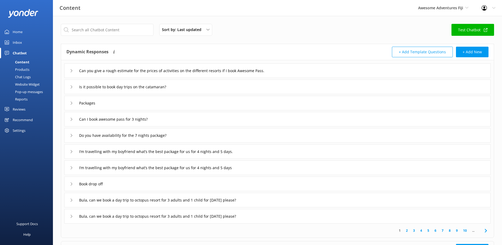
click at [17, 44] on div "Inbox" at bounding box center [17, 42] width 9 height 11
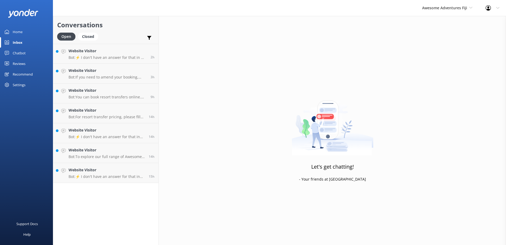
click at [16, 43] on div "Inbox" at bounding box center [18, 42] width 10 height 11
click at [117, 176] on p "Bot: ⚡ I don't have an answer for that in my knowledge base. Please try and rep…" at bounding box center [107, 176] width 76 height 5
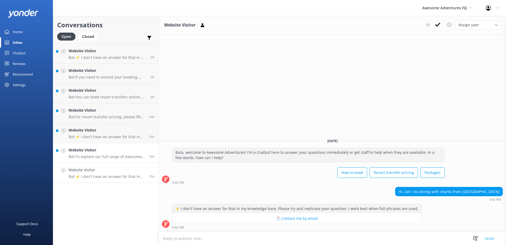
click at [121, 155] on p "Bot: To explore our full range of Awesome Pass pricing options, please visit ou…" at bounding box center [107, 156] width 76 height 5
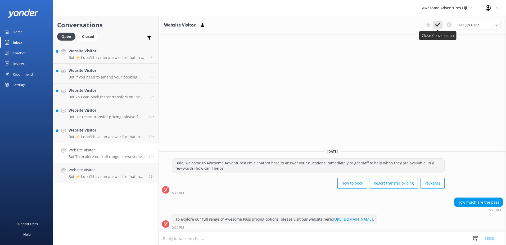
click at [436, 25] on use at bounding box center [437, 25] width 5 height 4
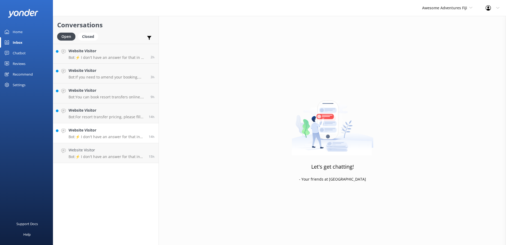
click at [128, 133] on h4 "Website Visitor" at bounding box center [107, 130] width 76 height 6
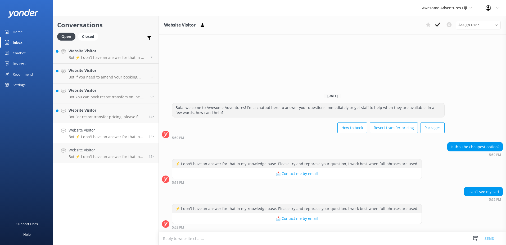
click at [458, 236] on textarea at bounding box center [332, 238] width 347 height 13
paste textarea "Please contact & liaise directly with our Awesome Adventures Fiji Reservations …"
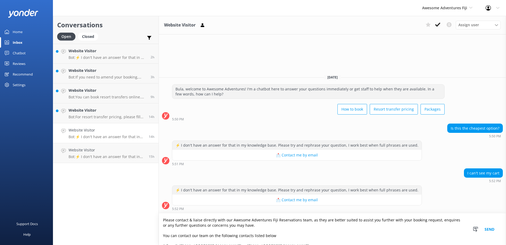
type textarea "Please contact & liaise directly with our Awesome Adventures Fiji Reservations …"
click at [495, 233] on button "Send" at bounding box center [490, 229] width 20 height 32
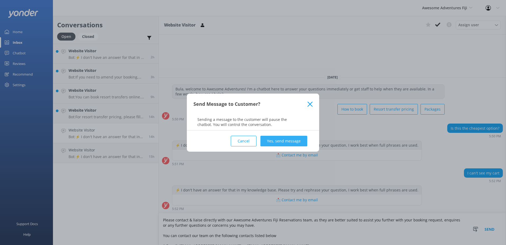
click at [282, 139] on button "Yes, send message" at bounding box center [284, 141] width 47 height 11
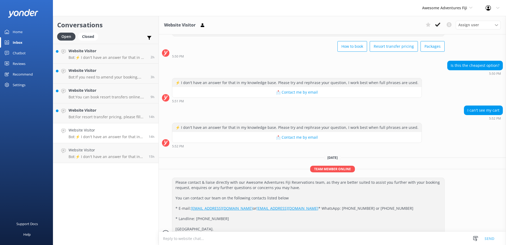
scroll to position [47, 0]
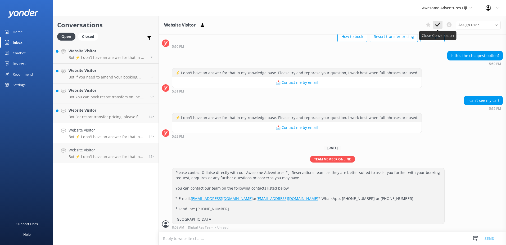
click at [438, 24] on icon at bounding box center [437, 24] width 5 height 5
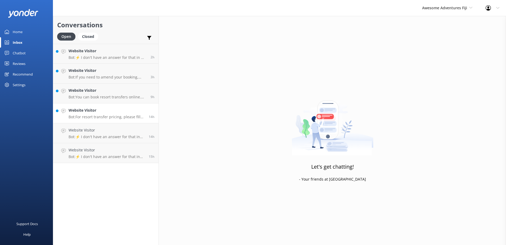
click at [114, 117] on p "Bot: For resort transfer pricing, please fill out your details and desired reso…" at bounding box center [107, 116] width 76 height 5
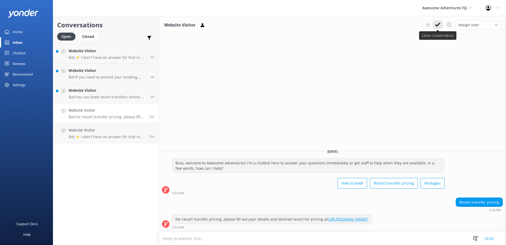
click at [437, 26] on use at bounding box center [437, 25] width 5 height 4
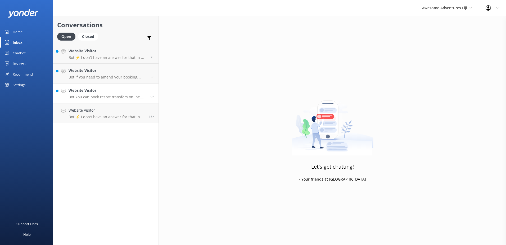
click at [118, 91] on h4 "Website Visitor" at bounding box center [108, 90] width 78 height 6
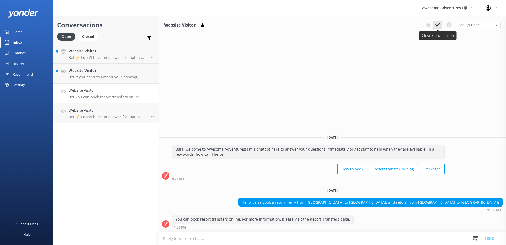
click at [434, 24] on button at bounding box center [438, 25] width 10 height 8
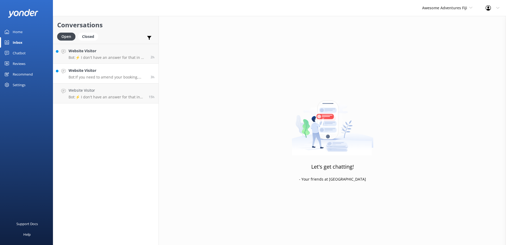
click at [118, 80] on link "Website Visitor Bot: If you need to amend your booking, please contact the team…" at bounding box center [105, 74] width 105 height 20
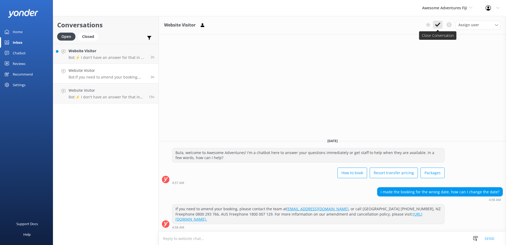
click at [439, 26] on icon at bounding box center [437, 24] width 5 height 5
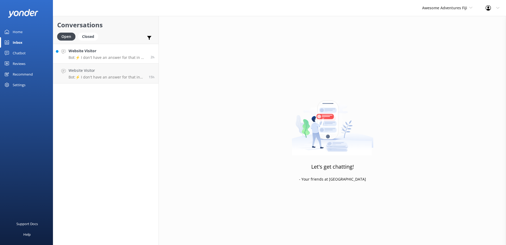
click at [109, 61] on link "Website Visitor Bot: ⚡ I don't have an answer for that in my knowledge base. Pl…" at bounding box center [105, 54] width 105 height 20
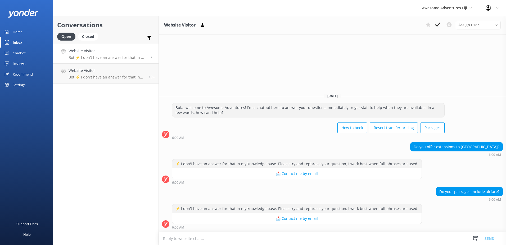
click at [203, 237] on textarea at bounding box center [332, 238] width 347 height 13
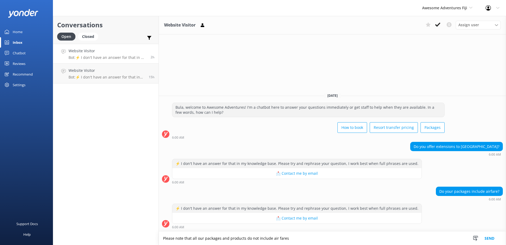
click at [296, 236] on textarea "Please note that all our packages and products do not include air fares" at bounding box center [332, 237] width 347 height 13
drag, startPoint x: 256, startPoint y: 238, endPoint x: 249, endPoint y: 239, distance: 6.9
click at [249, 239] on textarea "Please note that all our packages and products do not include air fares" at bounding box center [332, 237] width 347 height 13
click at [322, 233] on textarea "Please note that all our packages and products does not include air fares" at bounding box center [332, 237] width 347 height 13
type textarea "Please note that all our packages and products do not include air fares."
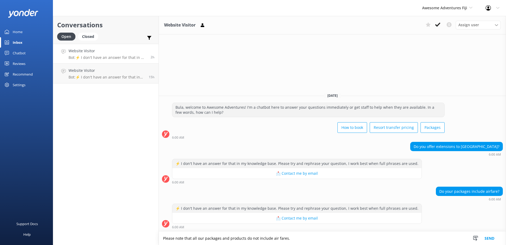
click at [489, 236] on button "Send" at bounding box center [490, 237] width 20 height 13
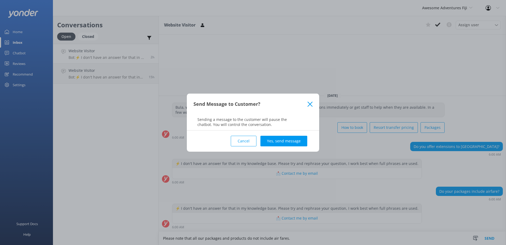
click at [272, 141] on button "Yes, send message" at bounding box center [284, 141] width 47 height 11
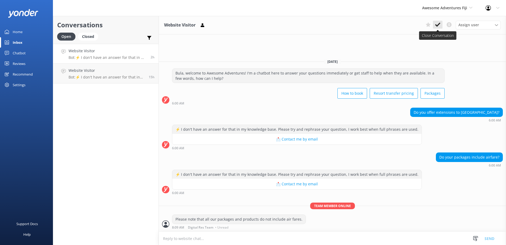
click at [435, 28] on button at bounding box center [438, 25] width 10 height 8
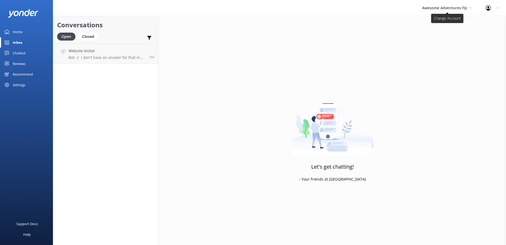
click at [440, 7] on span "Awesome Adventures Fiji" at bounding box center [444, 7] width 45 height 5
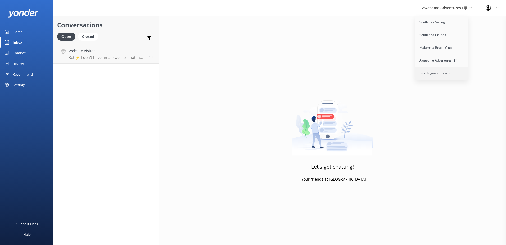
click at [434, 72] on link "Blue Lagoon Cruises" at bounding box center [442, 73] width 53 height 13
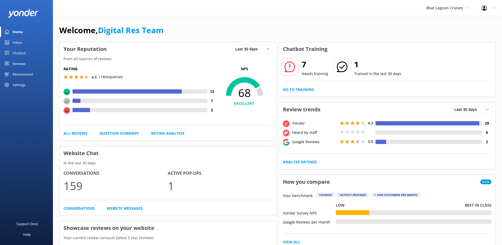
drag, startPoint x: 33, startPoint y: 39, endPoint x: 26, endPoint y: 44, distance: 8.4
click at [33, 39] on link "Inbox" at bounding box center [26, 42] width 53 height 11
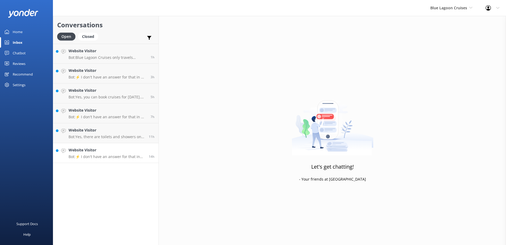
click at [104, 155] on p "Bot: ⚡ I don't have an answer for that in my knowledge base. Please try and rep…" at bounding box center [107, 156] width 76 height 5
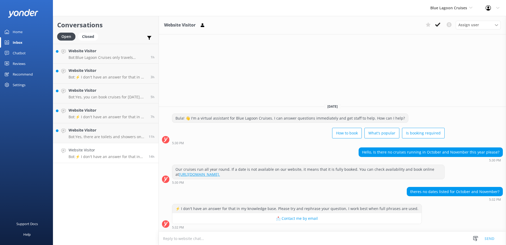
click at [267, 232] on textarea at bounding box center [332, 238] width 347 height 13
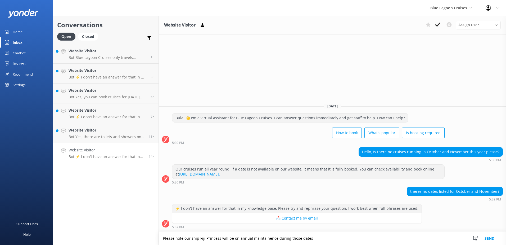
click at [275, 240] on textarea "Please note our ship Fiji Princess will be on annual maintainence during those …" at bounding box center [332, 237] width 347 height 13
click at [319, 240] on textarea "Please note our ship Fiji Princess will be on annual maintenance during those d…" at bounding box center [332, 237] width 347 height 13
type textarea "Please note our ship Fiji Princess will be on annual maintenance during those d…"
click at [491, 237] on button "Send" at bounding box center [490, 237] width 20 height 13
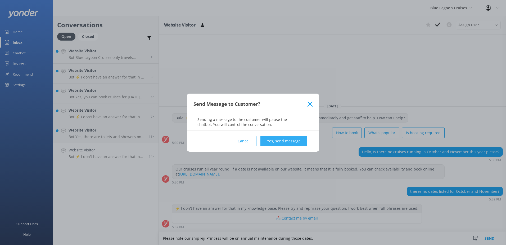
click at [291, 139] on button "Yes, send message" at bounding box center [284, 141] width 47 height 11
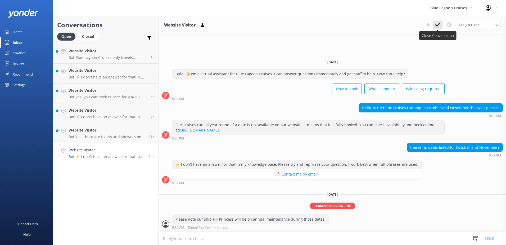
click at [439, 27] on icon at bounding box center [437, 24] width 5 height 5
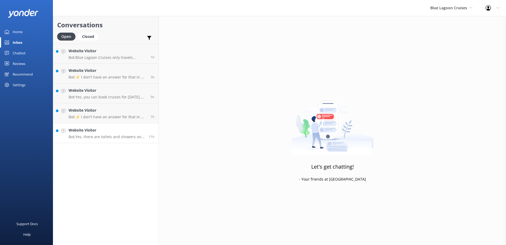
click at [96, 130] on h4 "Website Visitor" at bounding box center [107, 130] width 76 height 6
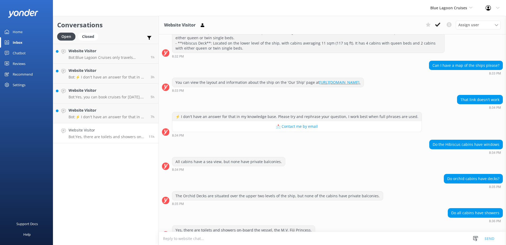
scroll to position [171, 0]
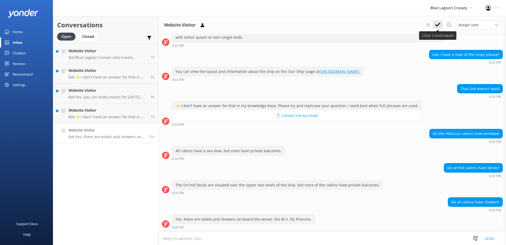
click at [441, 25] on button at bounding box center [438, 25] width 10 height 8
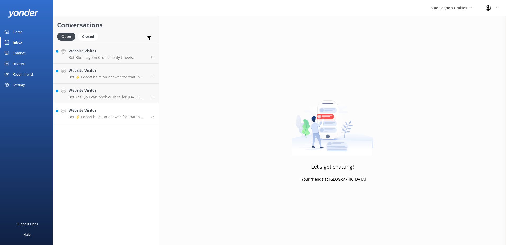
click at [118, 113] on h4 "Website Visitor" at bounding box center [108, 110] width 78 height 6
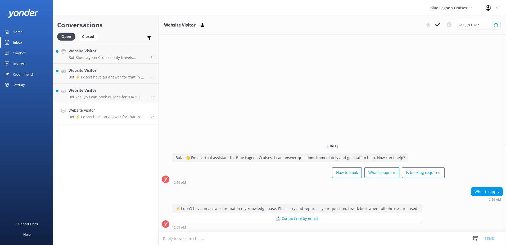
click at [231, 234] on textarea at bounding box center [332, 238] width 347 height 13
type textarea "y"
type textarea "Y"
type textarea "You can book online through our website here: [URL][DOMAIN_NAME]"
click at [489, 238] on button "Send" at bounding box center [490, 237] width 20 height 13
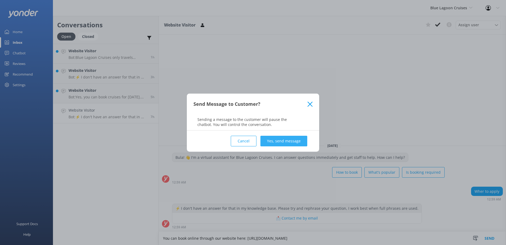
click at [282, 145] on button "Yes, send message" at bounding box center [284, 141] width 47 height 11
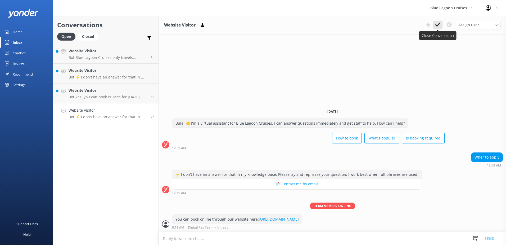
click at [435, 28] on button at bounding box center [438, 25] width 10 height 8
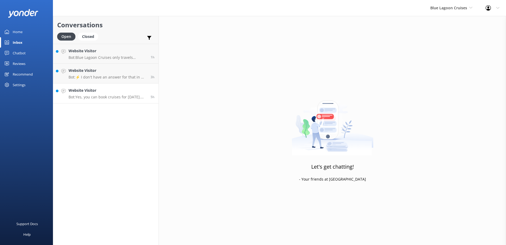
click at [117, 100] on link "Website Visitor Bot: Yes, you can book cruises for [DATE]. The best way to book…" at bounding box center [105, 93] width 105 height 20
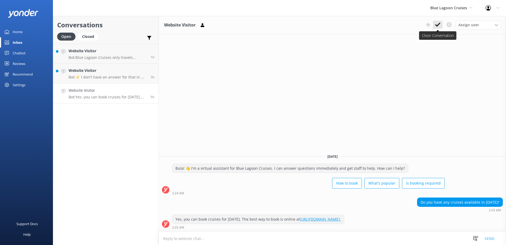
click at [441, 27] on button at bounding box center [438, 25] width 10 height 8
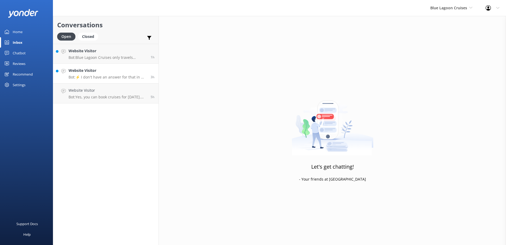
click at [118, 76] on p "Bot: ⚡ I don't have an answer for that in my knowledge base. Please try and rep…" at bounding box center [108, 77] width 78 height 5
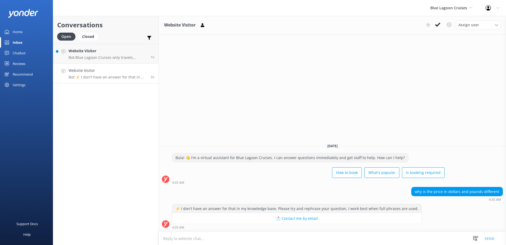
click at [253, 237] on textarea at bounding box center [332, 238] width 347 height 13
type textarea "A"
type textarea "t"
click at [210, 238] on textarea "The rates on our website in quoted in [DEMOGRAPHIC_DATA] Currency." at bounding box center [332, 237] width 347 height 13
click at [277, 237] on textarea "The rates on our website are quoted in [DEMOGRAPHIC_DATA] Currency." at bounding box center [332, 237] width 347 height 13
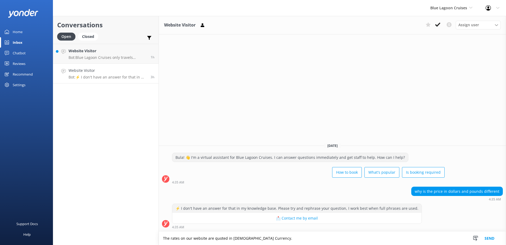
type textarea "The rates on our website are quoted in [DEMOGRAPHIC_DATA] Currency."
click at [483, 240] on button "Send" at bounding box center [490, 237] width 20 height 13
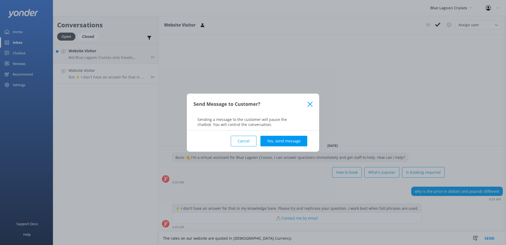
click at [285, 146] on div "Cancel Yes, send message" at bounding box center [253, 140] width 119 height 21
drag, startPoint x: 285, startPoint y: 144, endPoint x: 288, endPoint y: 145, distance: 2.8
click at [287, 145] on button "Yes, send message" at bounding box center [284, 141] width 47 height 11
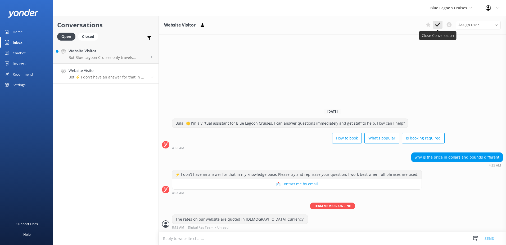
click at [436, 25] on use at bounding box center [437, 25] width 5 height 4
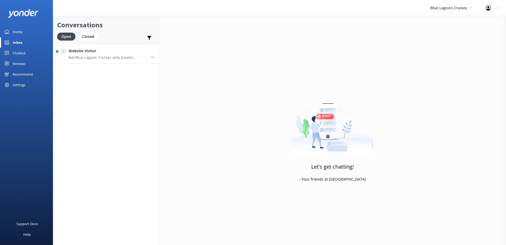
click at [117, 57] on p "Bot: Blue Lagoon Cruises only travels around the [GEOGRAPHIC_DATA] and [GEOGRAP…" at bounding box center [108, 57] width 78 height 5
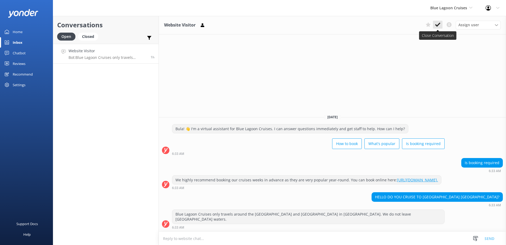
click at [437, 25] on icon at bounding box center [437, 24] width 5 height 5
